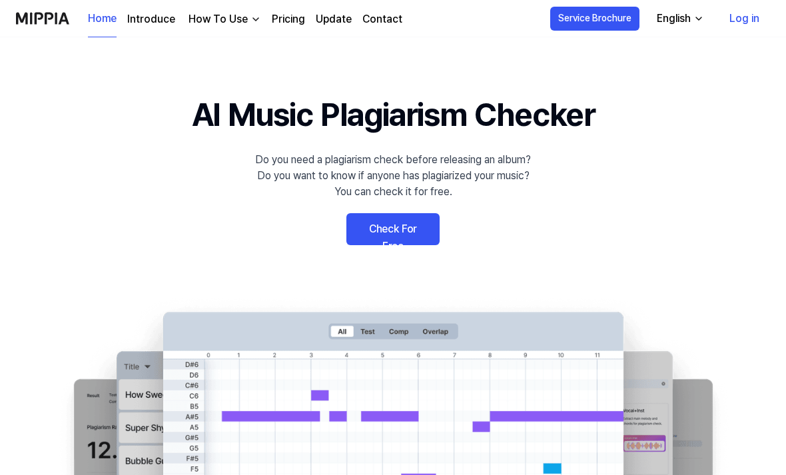
click at [420, 224] on link "Check For Free" at bounding box center [392, 229] width 93 height 32
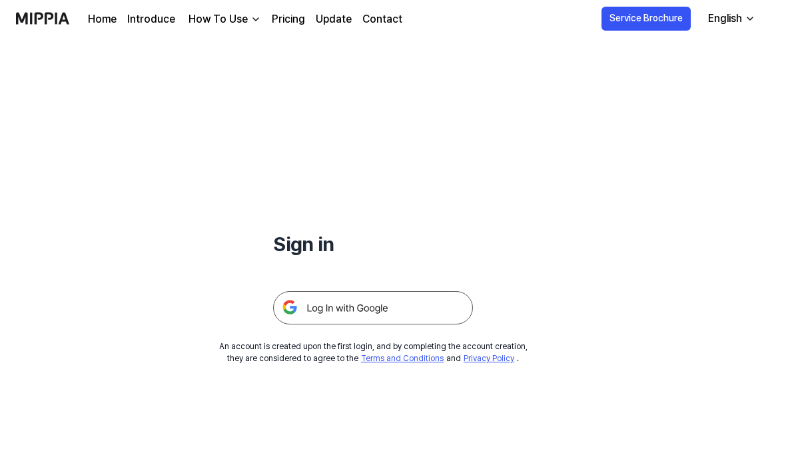
click at [398, 308] on img at bounding box center [373, 307] width 200 height 33
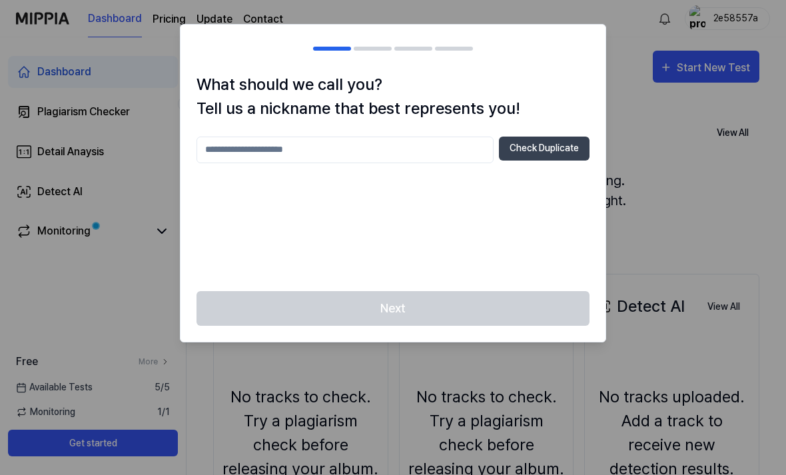
click at [448, 138] on input "text" at bounding box center [344, 150] width 297 height 27
type input "******"
click at [569, 143] on button "Check Duplicate" at bounding box center [544, 149] width 91 height 24
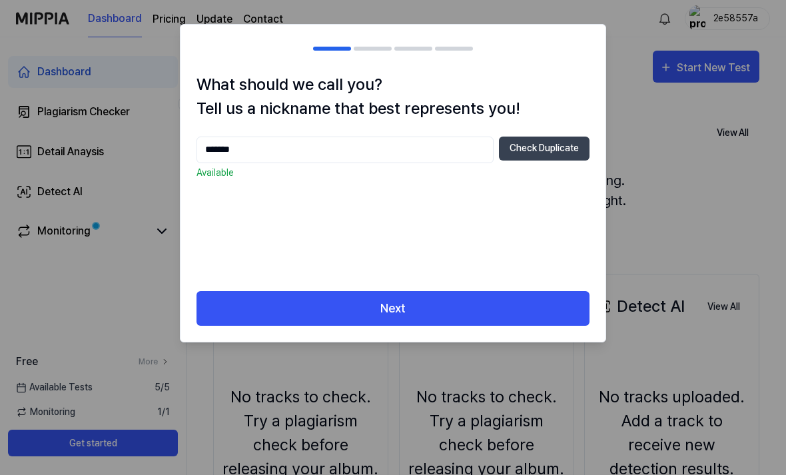
click at [390, 293] on button "Next" at bounding box center [392, 308] width 393 height 35
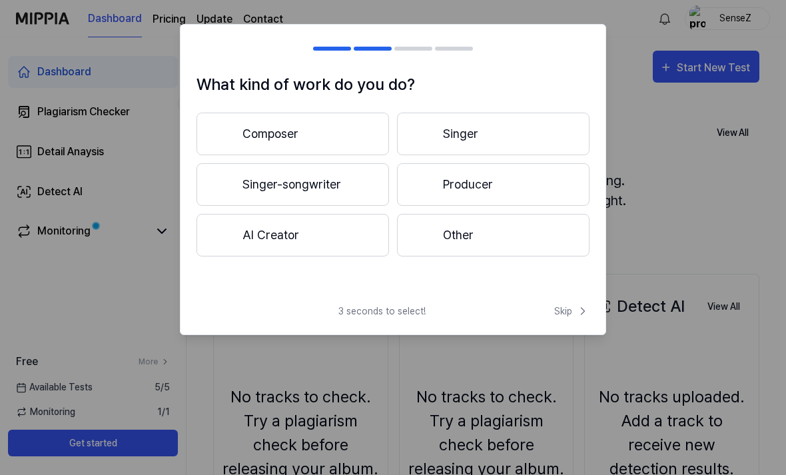
click at [350, 172] on button "Singer-songwriter" at bounding box center [292, 184] width 192 height 43
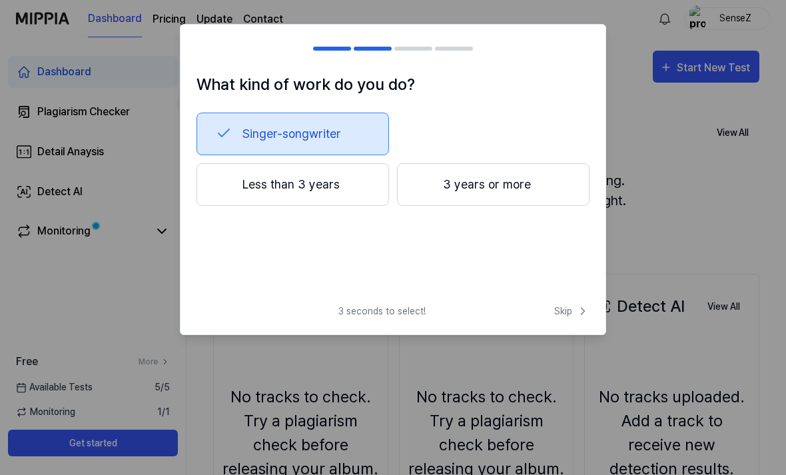
click at [350, 172] on button "Less than 3 years" at bounding box center [292, 184] width 192 height 43
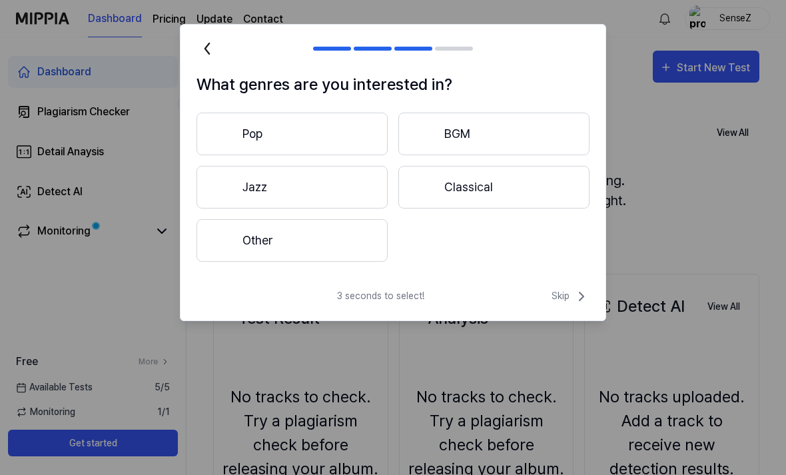
click at [348, 260] on button "Other" at bounding box center [291, 240] width 191 height 43
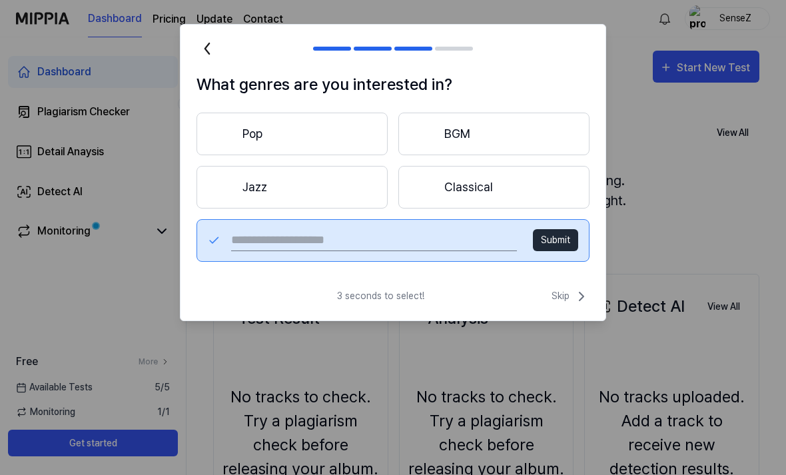
click at [372, 245] on input "text" at bounding box center [374, 240] width 286 height 21
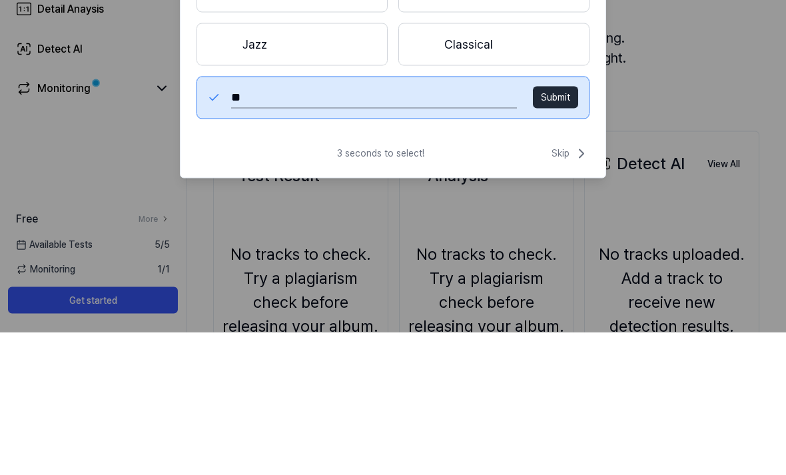
type input "***"
click at [567, 229] on button "Submit" at bounding box center [555, 240] width 45 height 22
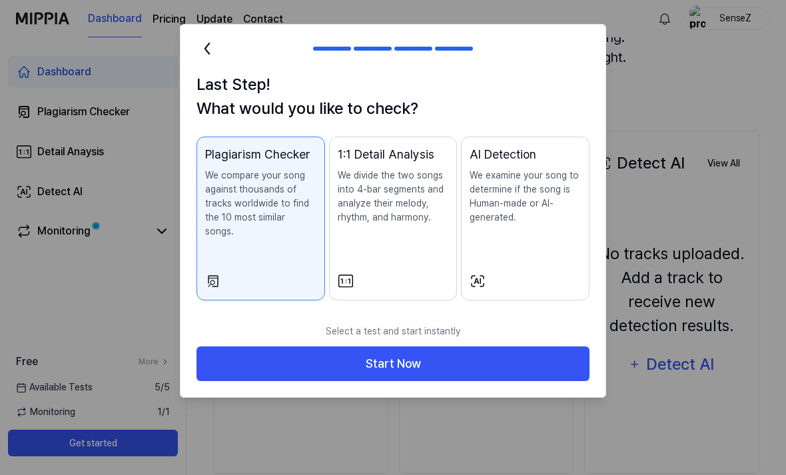
click at [393, 346] on button "Start Now" at bounding box center [392, 363] width 393 height 35
